Goal: Check status: Check status

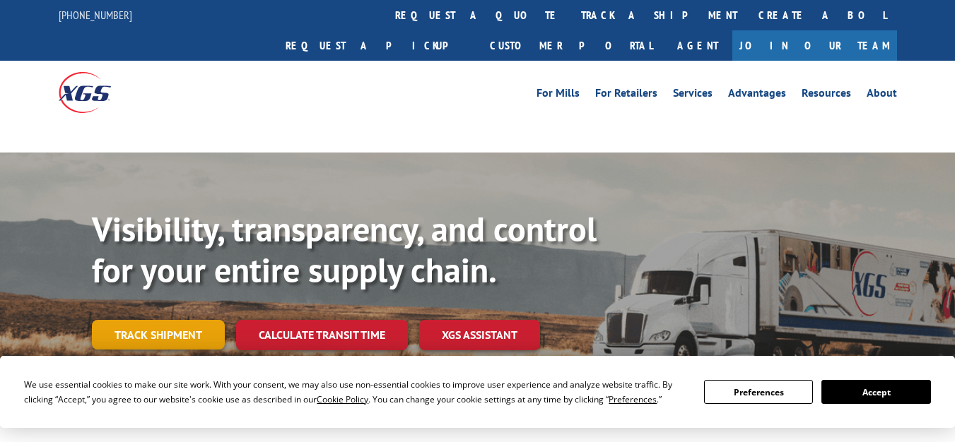
click at [152, 320] on link "Track shipment" at bounding box center [158, 335] width 133 height 30
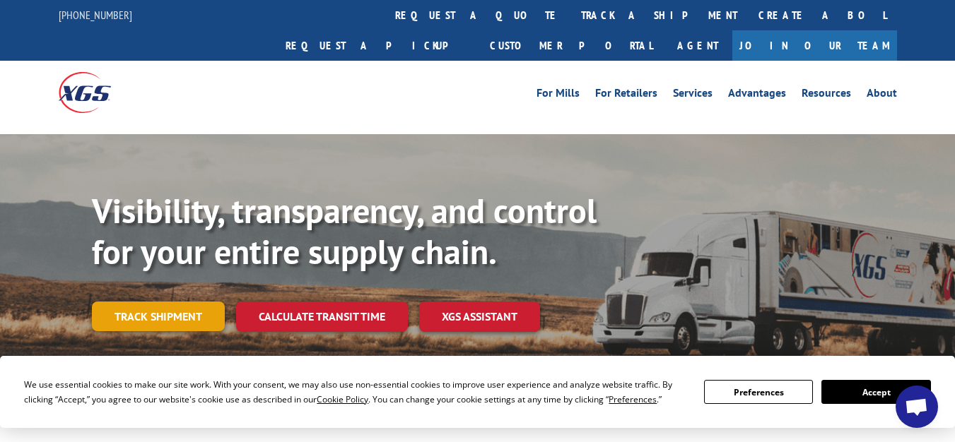
scroll to position [842, 0]
click at [180, 302] on link "Track shipment" at bounding box center [158, 317] width 133 height 30
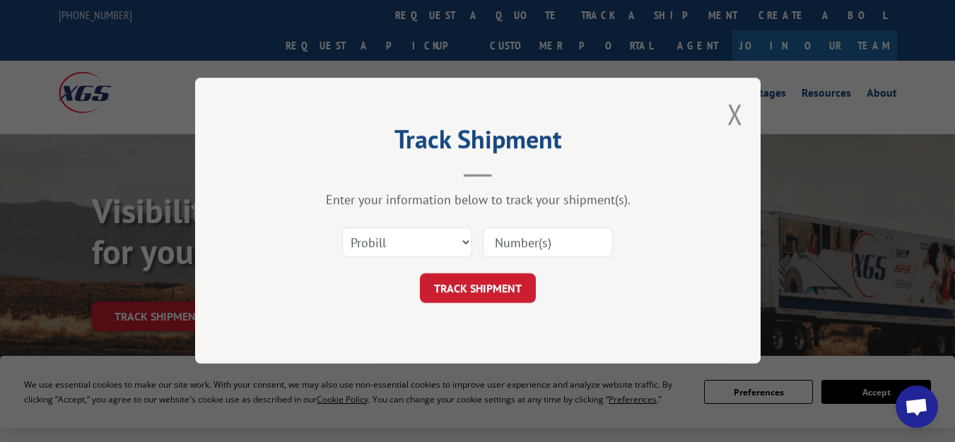
click at [530, 246] on input at bounding box center [548, 243] width 130 height 30
paste input "16780759"
type input "16780759"
click at [504, 289] on button "TRACK SHIPMENT" at bounding box center [478, 289] width 116 height 30
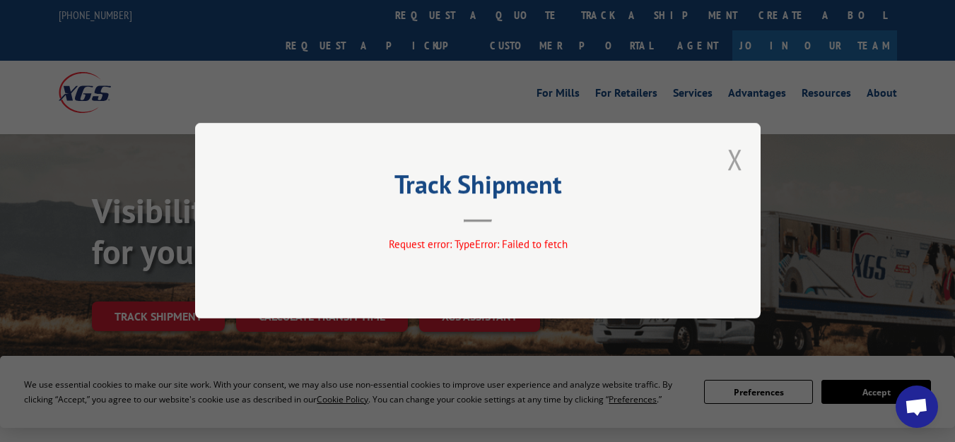
click at [737, 159] on button "Close modal" at bounding box center [735, 159] width 16 height 37
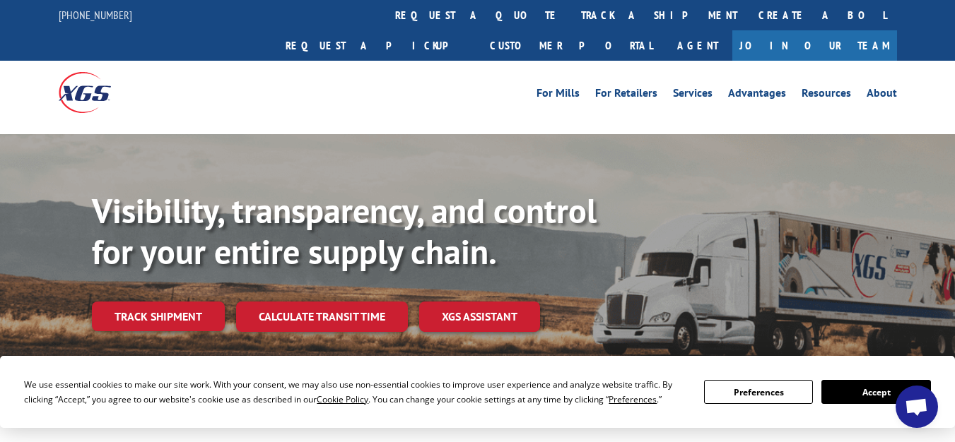
click at [737, 160] on div "Visibility, transparency, and control for your entire supply chain. Track shipm…" at bounding box center [477, 279] width 955 height 290
click at [736, 160] on div "Visibility, transparency, and control for your entire supply chain. Track shipm…" at bounding box center [477, 279] width 955 height 290
click at [734, 160] on div "Visibility, transparency, and control for your entire supply chain. Track shipm…" at bounding box center [477, 279] width 955 height 290
click at [734, 191] on div "Visibility, transparency, and control for your entire supply chain. Track shipm…" at bounding box center [523, 289] width 863 height 197
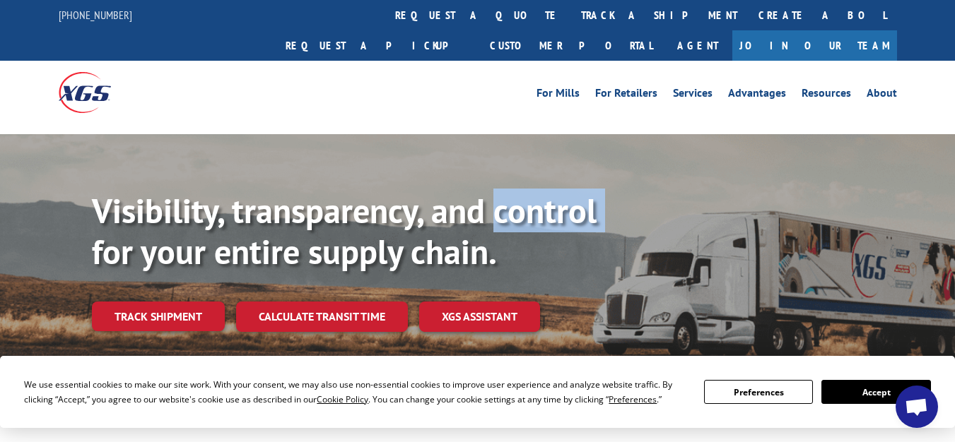
click at [734, 191] on div "Visibility, transparency, and control for your entire supply chain. Track shipm…" at bounding box center [523, 289] width 863 height 197
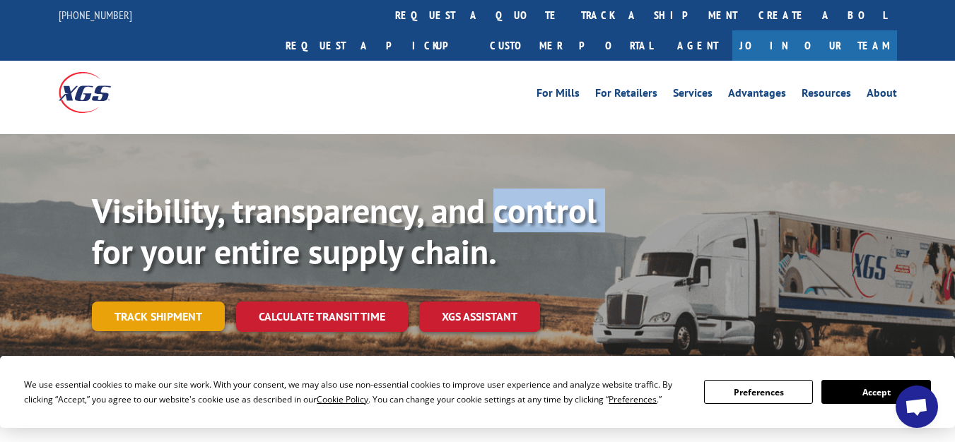
click at [155, 302] on link "Track shipment" at bounding box center [158, 317] width 133 height 30
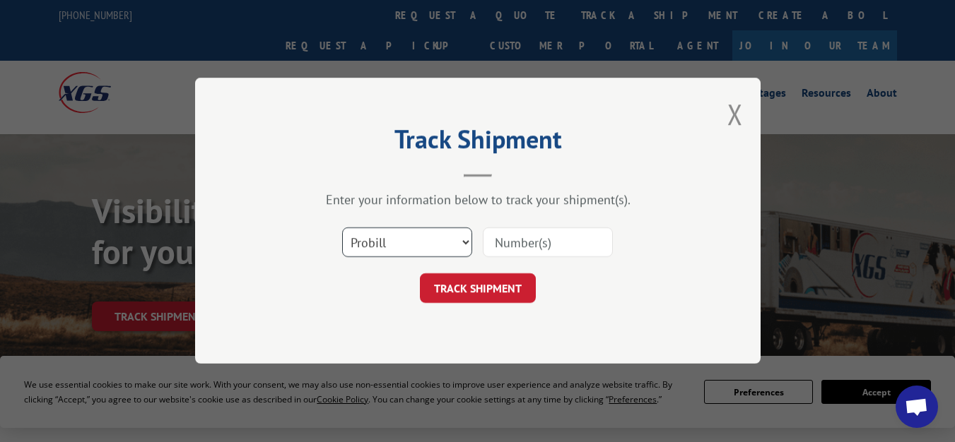
click at [466, 249] on select "Select category... Probill BOL PO" at bounding box center [407, 243] width 130 height 30
select select "bol"
click at [342, 228] on select "Select category... Probill BOL PO" at bounding box center [407, 243] width 130 height 30
click at [517, 242] on input at bounding box center [548, 243] width 130 height 30
paste input "64288857"
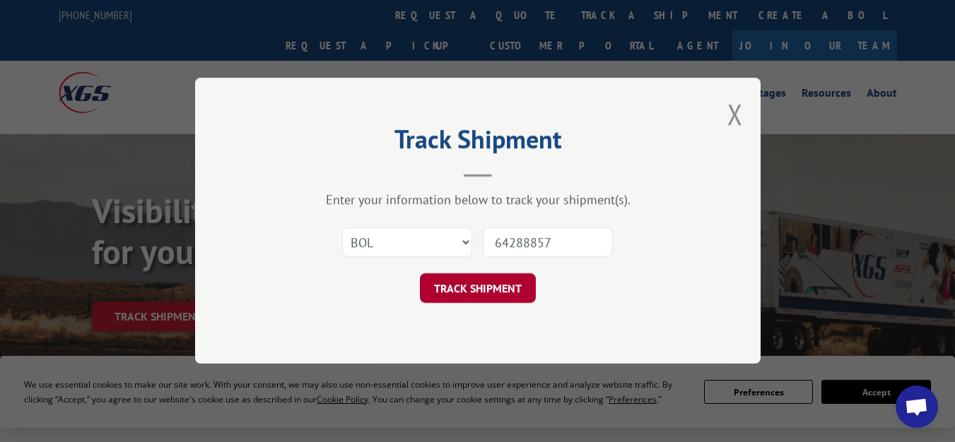
type input "64288857"
click at [486, 290] on button "TRACK SHIPMENT" at bounding box center [478, 289] width 116 height 30
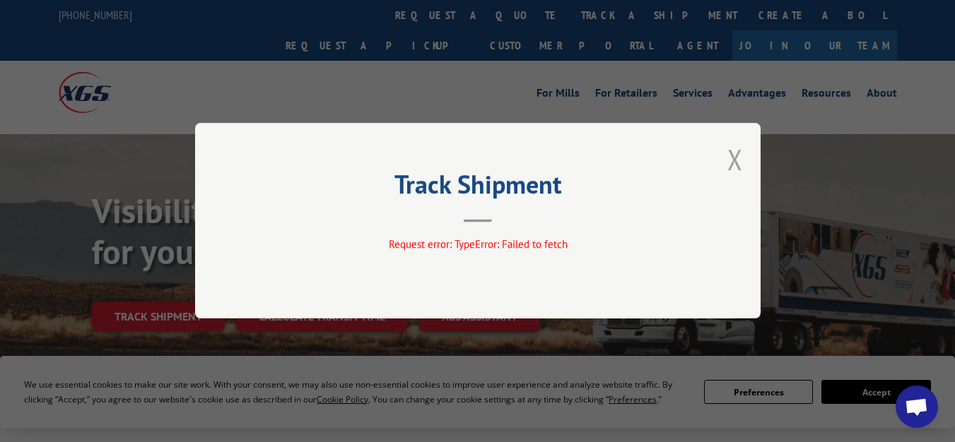
click at [731, 145] on button "Close modal" at bounding box center [735, 159] width 16 height 37
